Goal: Check status

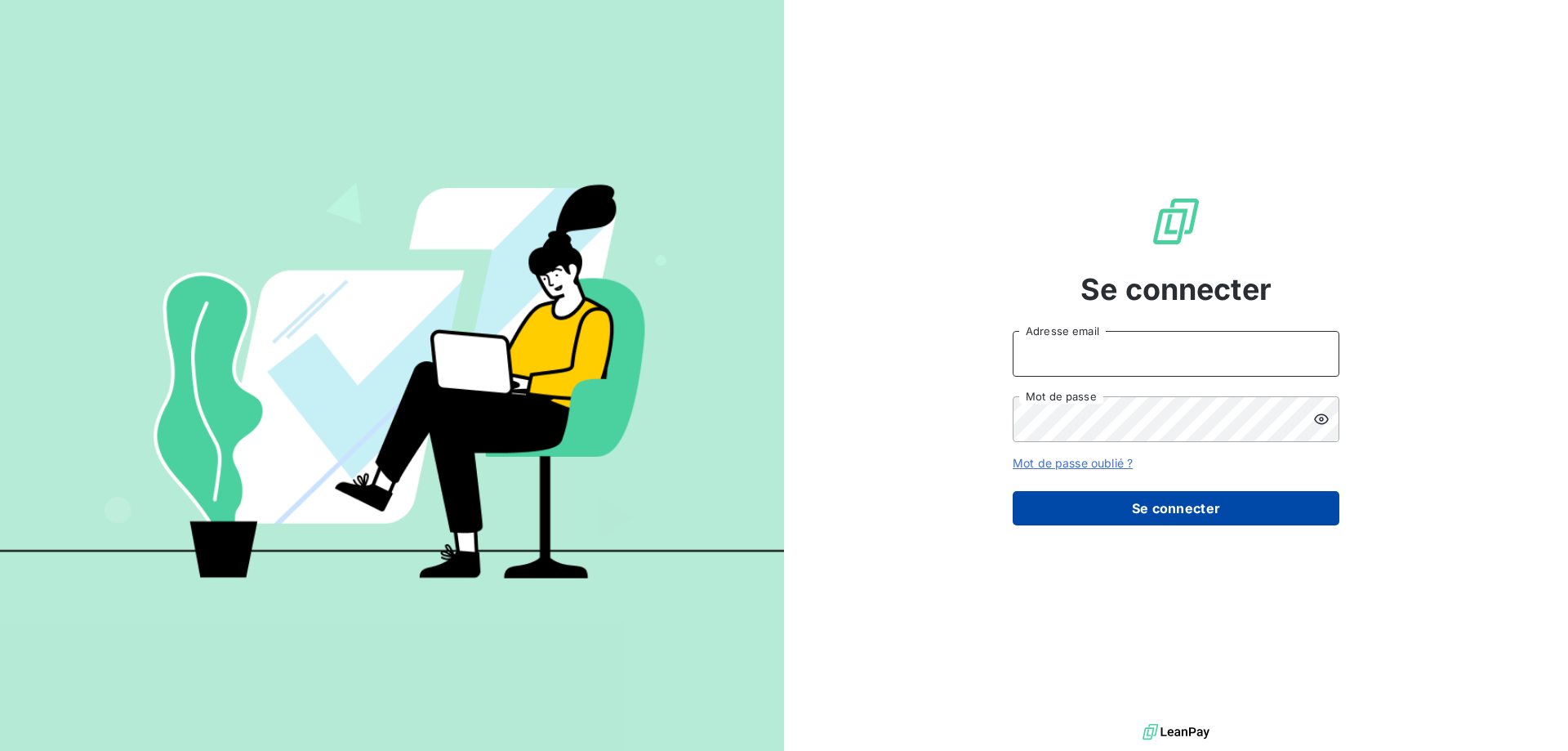
type input "[EMAIL_ADDRESS][DOMAIN_NAME]"
click at [1108, 504] on button "Se connecter" at bounding box center [1176, 508] width 327 height 35
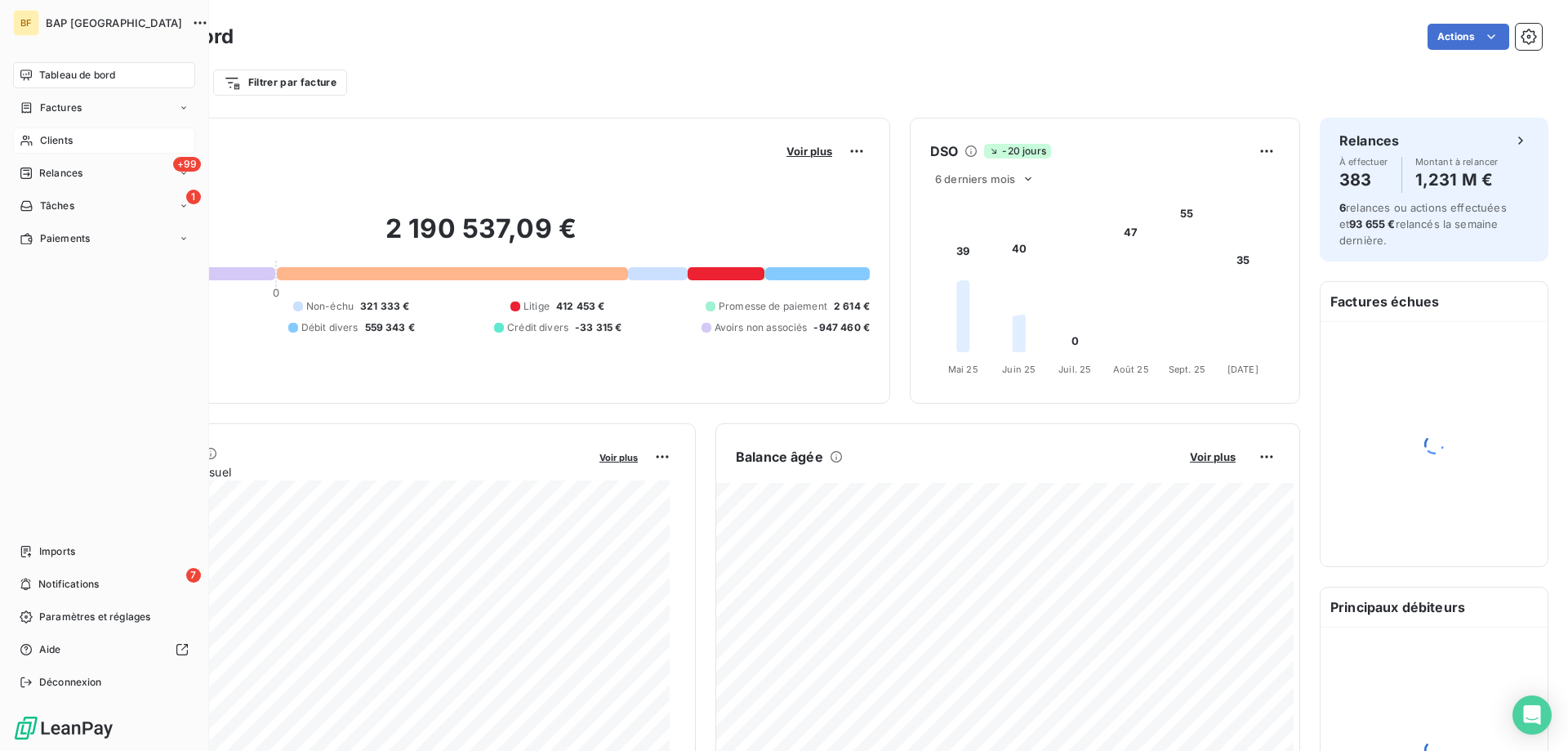
click at [59, 135] on span "Clients" at bounding box center [56, 140] width 33 height 15
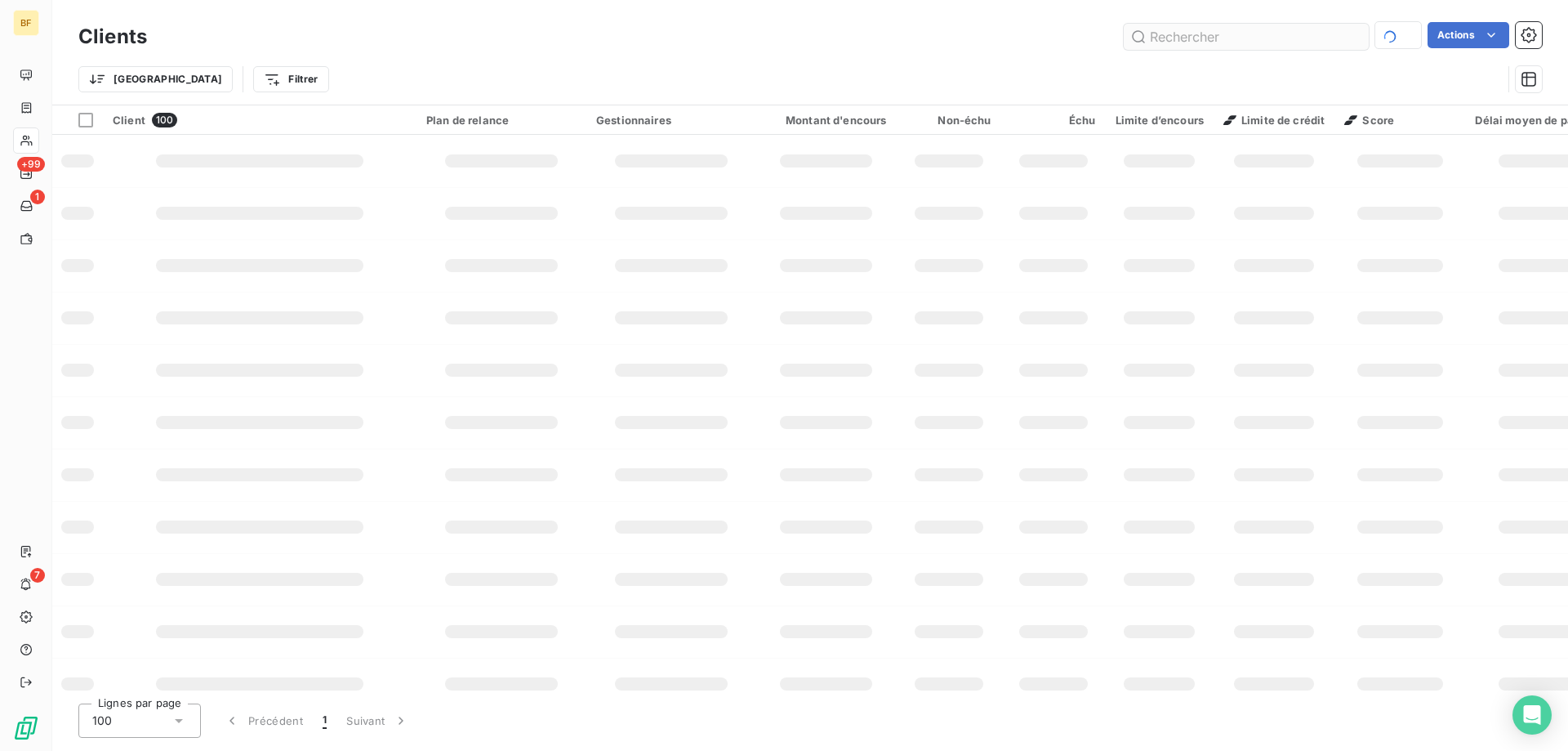
click at [1189, 38] on input "text" at bounding box center [1247, 36] width 245 height 26
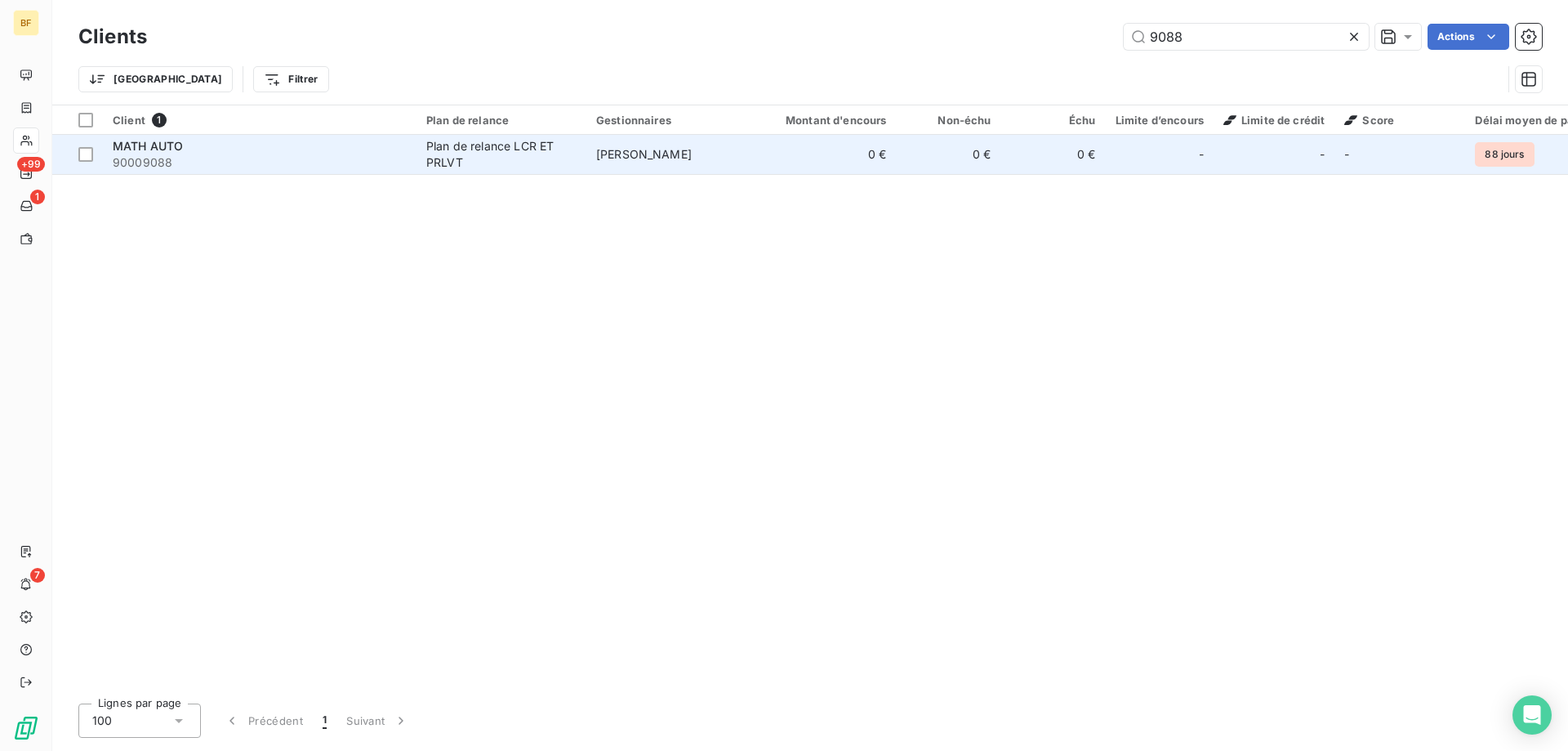
type input "9088"
click at [173, 150] on span "MATH AUTO" at bounding box center [147, 146] width 70 height 14
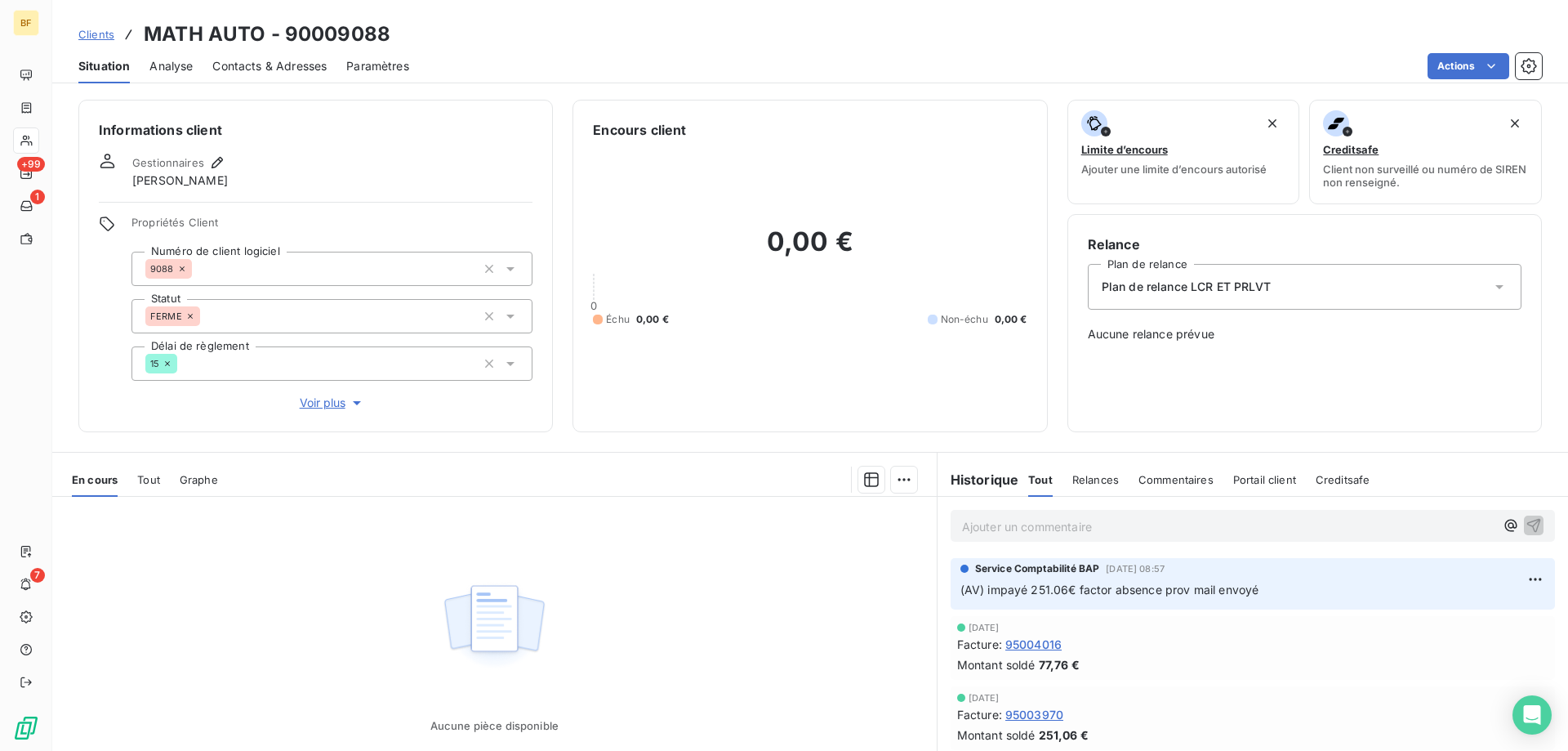
click at [130, 480] on div "En cours Tout Graphe" at bounding box center [495, 480] width 885 height 35
click at [143, 480] on span "Tout" at bounding box center [149, 479] width 22 height 13
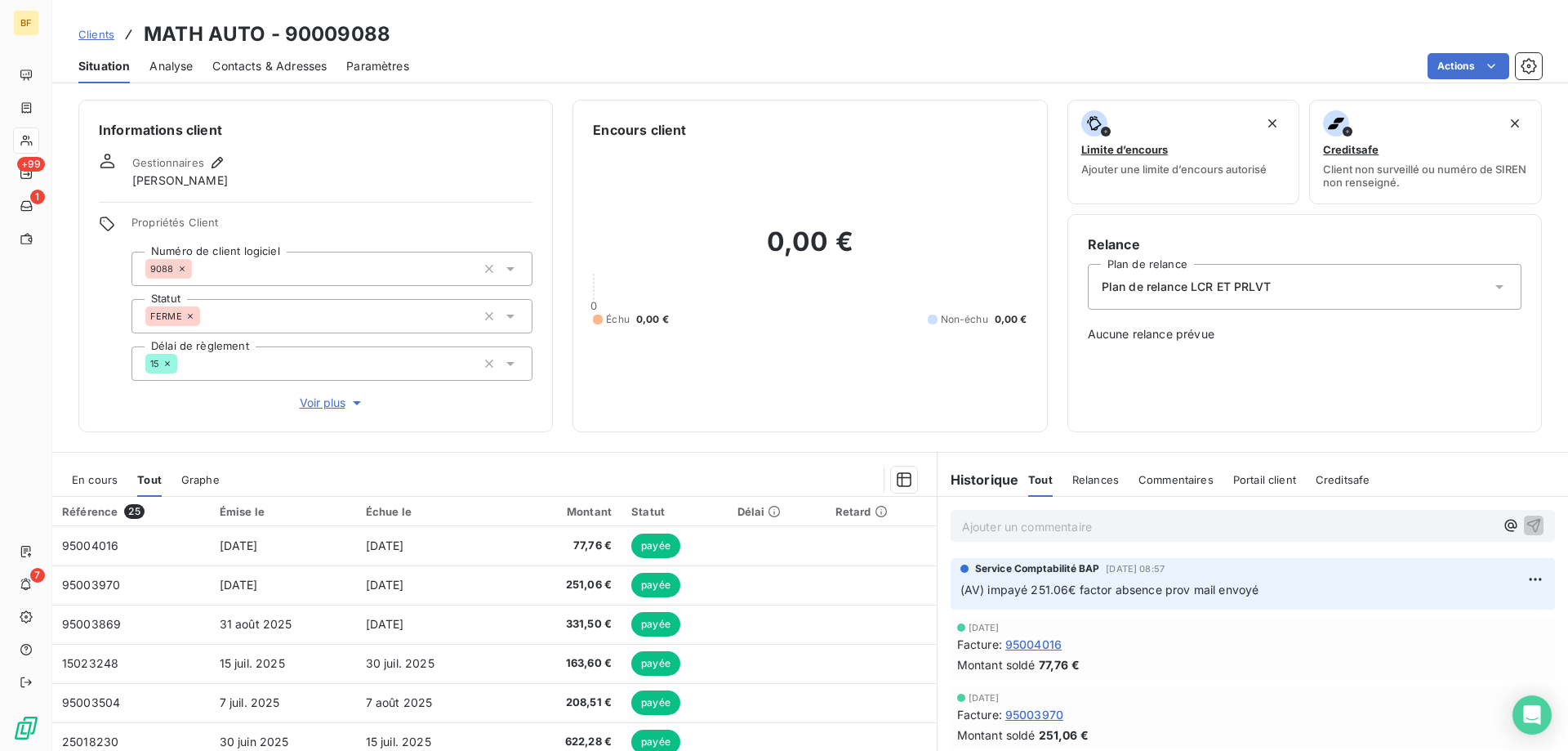
click at [76, 482] on span "En cours" at bounding box center [94, 479] width 46 height 13
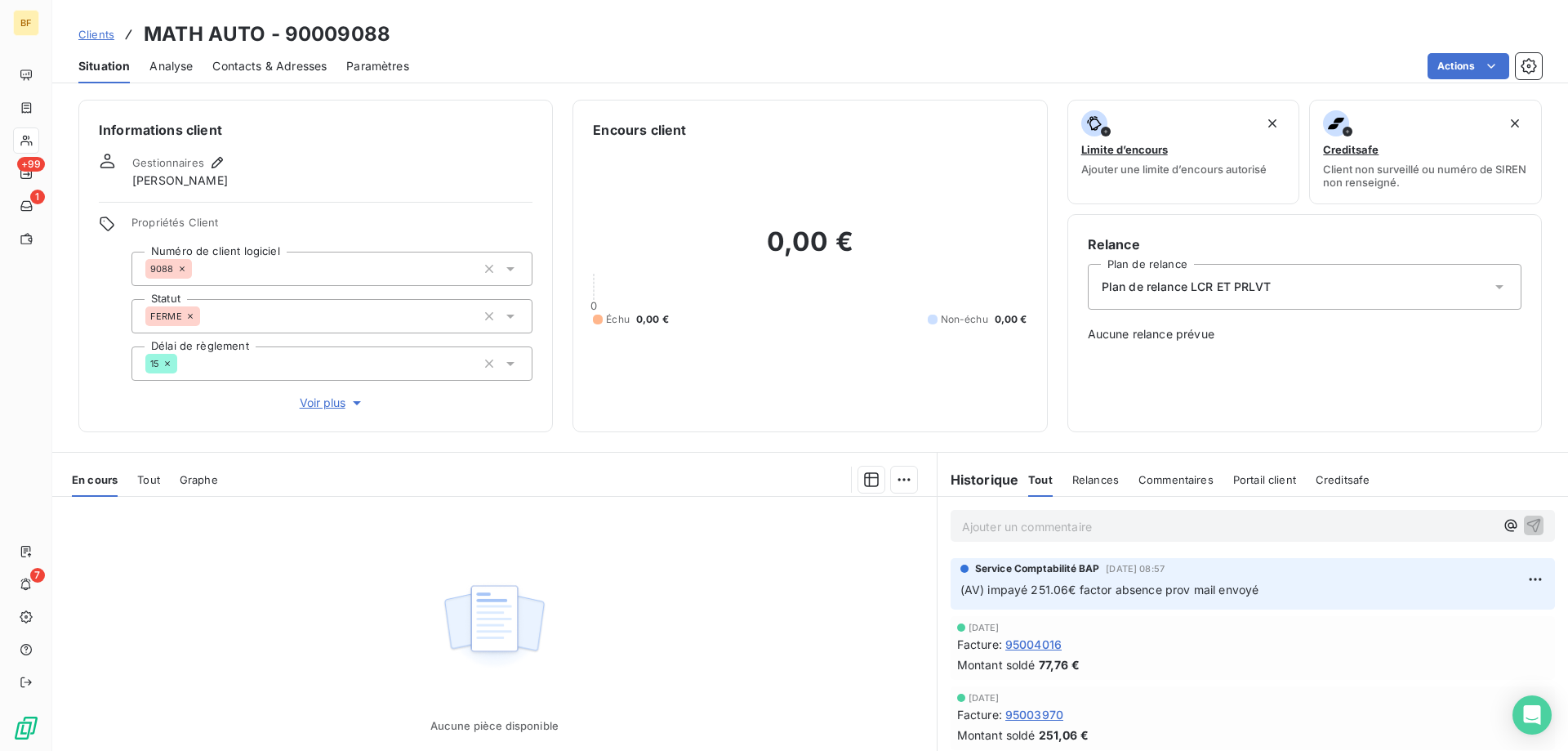
click at [140, 481] on span "Tout" at bounding box center [149, 479] width 22 height 13
